Goal: Check status: Check status

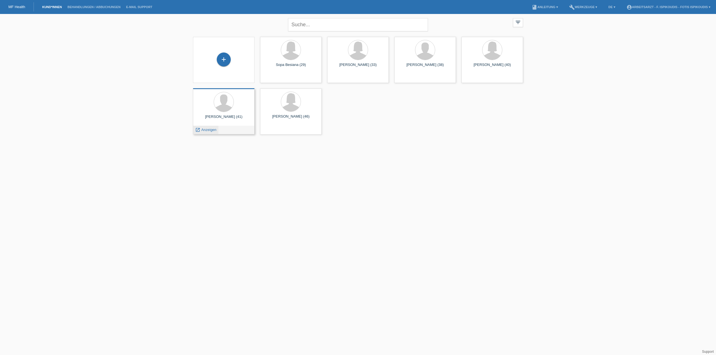
click at [208, 131] on span "Anzeigen" at bounding box center [208, 130] width 15 height 4
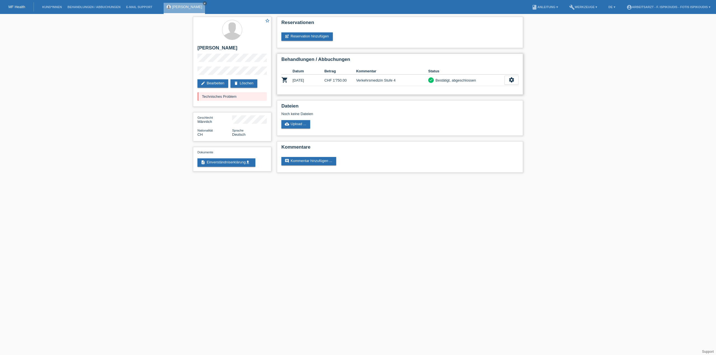
drag, startPoint x: 324, startPoint y: 82, endPoint x: 395, endPoint y: 80, distance: 71.0
click at [395, 80] on tr "shopping_cart [DATE] CHF 1'750.00 Verkehrsmedizin Stufe 4 check Bestätigt, abge…" at bounding box center [399, 80] width 237 height 11
click at [395, 80] on td "Verkehrsmedizin Stufe 4" at bounding box center [392, 80] width 72 height 11
drag, startPoint x: 395, startPoint y: 80, endPoint x: 320, endPoint y: 80, distance: 75.2
click at [320, 80] on tr "shopping_cart [DATE] CHF 1'750.00 Verkehrsmedizin Stufe 4 check Bestätigt, abge…" at bounding box center [399, 80] width 237 height 11
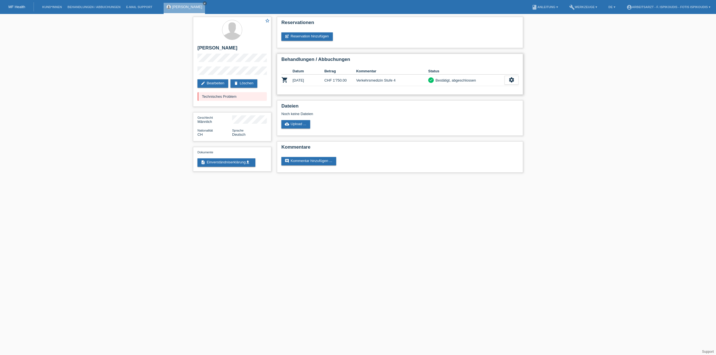
click at [320, 80] on td "[DATE]" at bounding box center [308, 80] width 32 height 11
click at [326, 82] on td "CHF 1'750.00" at bounding box center [340, 80] width 32 height 11
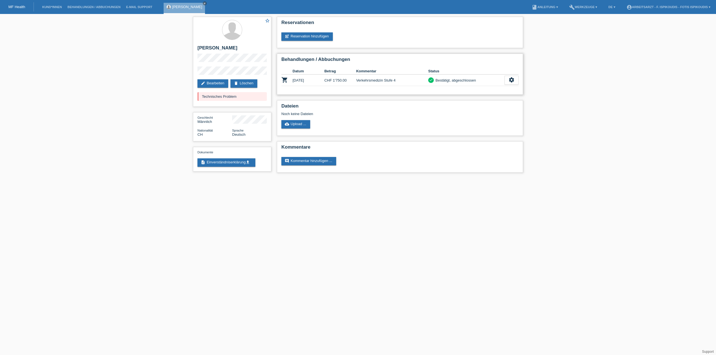
click at [326, 82] on td "CHF 1'750.00" at bounding box center [340, 80] width 32 height 11
click at [517, 178] on html "MF Health Kund*innen Behandlungen / Abbuchungen E-Mail Support [PERSON_NAME] cl…" at bounding box center [358, 89] width 716 height 178
